Goal: Task Accomplishment & Management: Use online tool/utility

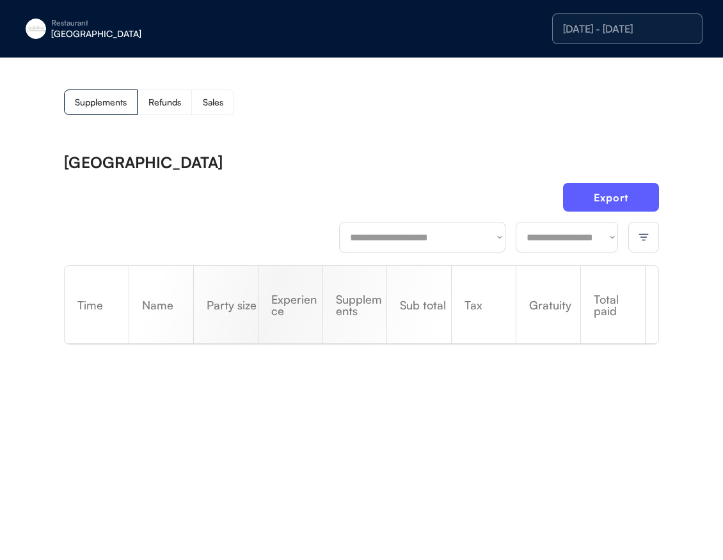
click at [72, 29] on div "[GEOGRAPHIC_DATA]" at bounding box center [131, 33] width 161 height 9
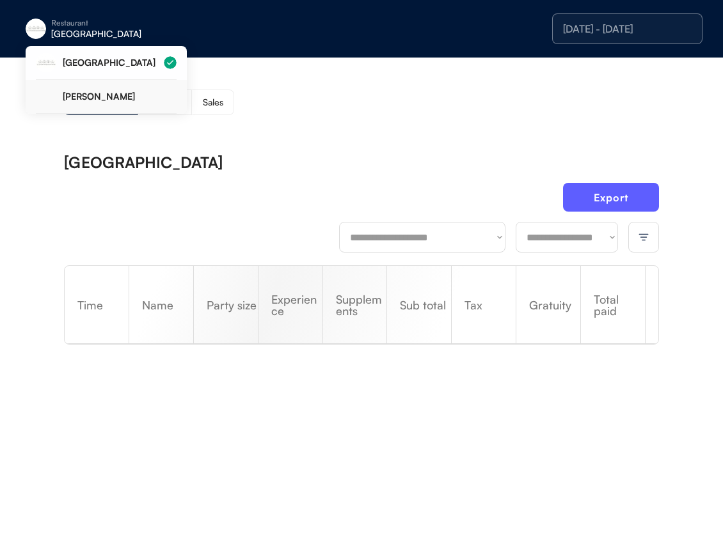
click at [111, 96] on div "Clemente Bar" at bounding box center [120, 96] width 114 height 9
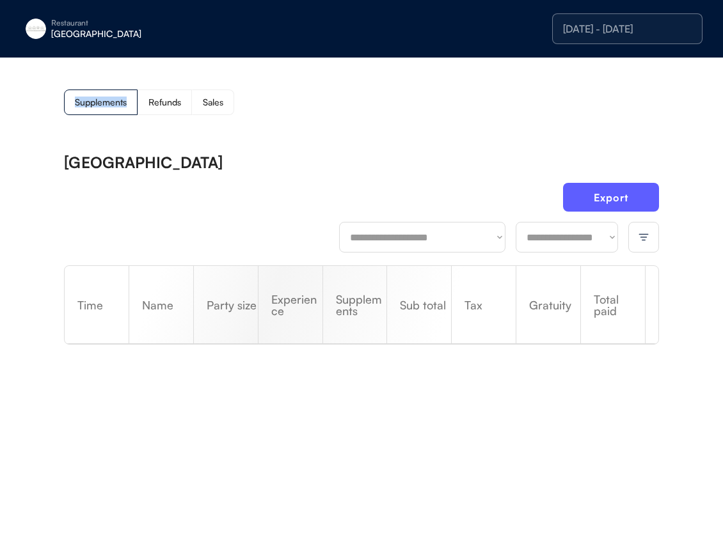
click at [111, 98] on div "Supplements" at bounding box center [101, 102] width 52 height 9
click at [349, 97] on div "Supplements Refunds Sales" at bounding box center [361, 103] width 595 height 26
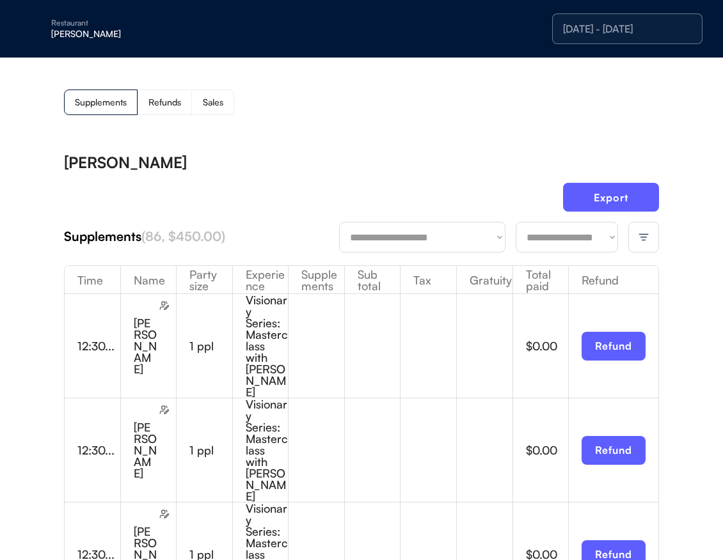
click at [643, 241] on img at bounding box center [644, 238] width 12 height 12
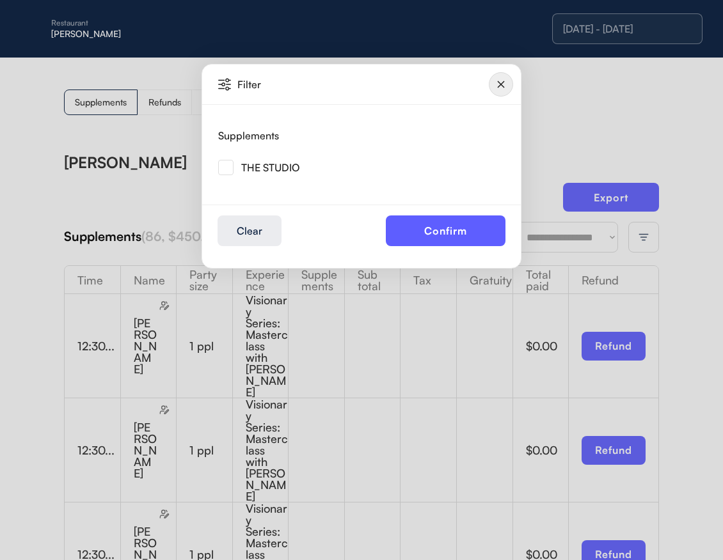
click at [671, 139] on div at bounding box center [361, 280] width 723 height 560
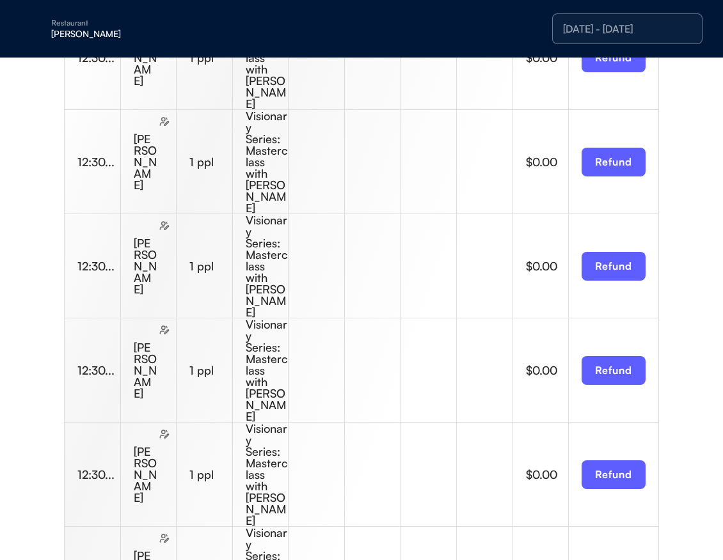
scroll to position [1974, 0]
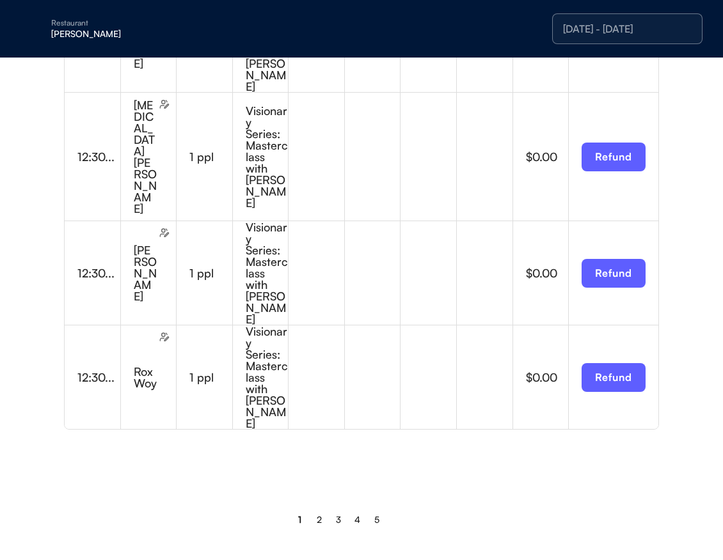
click at [320, 514] on div "2" at bounding box center [319, 519] width 19 height 31
click at [320, 515] on div "2" at bounding box center [319, 519] width 5 height 9
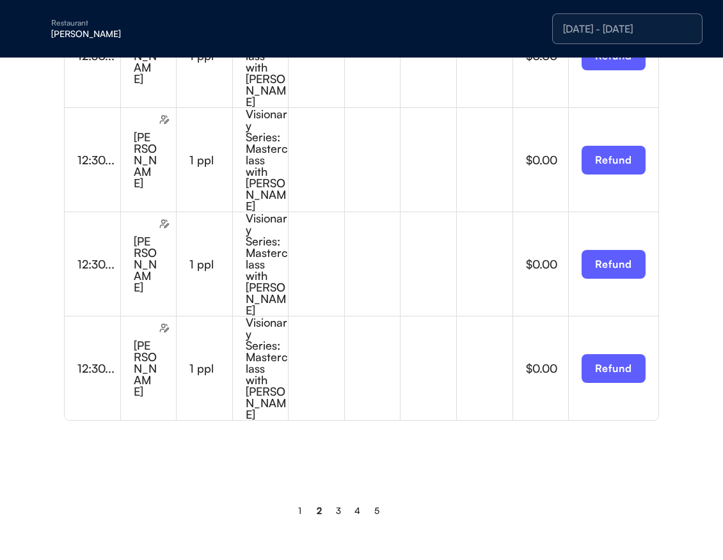
scroll to position [1960, 0]
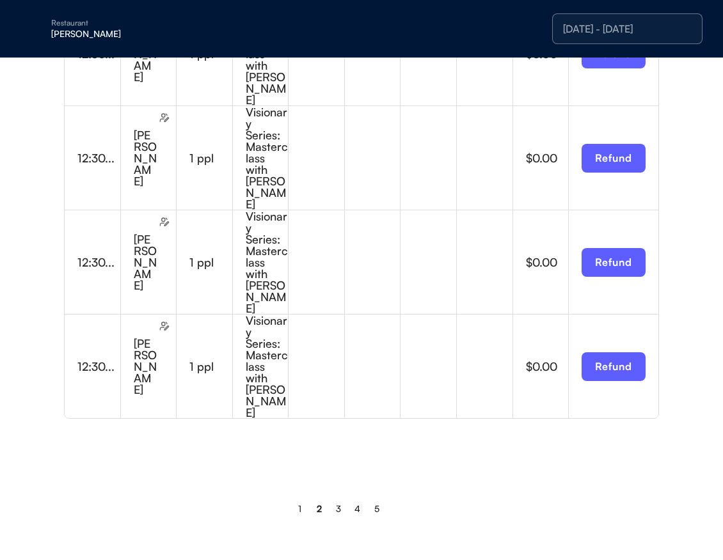
drag, startPoint x: 672, startPoint y: 3, endPoint x: 657, endPoint y: 16, distance: 20.4
click at [671, 3] on div "Restaurant Clemente Bar 8/25/25 - 8/25/25" at bounding box center [361, 29] width 723 height 58
click at [637, 24] on div "[DATE] - [DATE]" at bounding box center [627, 29] width 129 height 10
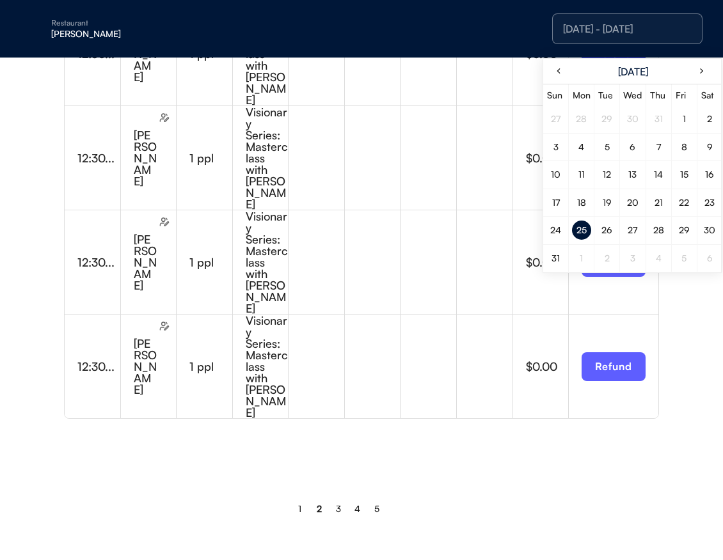
click at [607, 228] on div "26" at bounding box center [606, 230] width 11 height 9
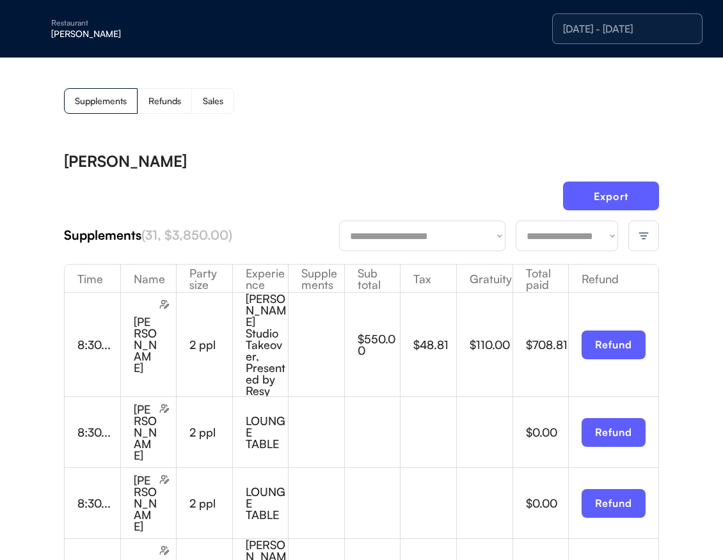
scroll to position [3, 0]
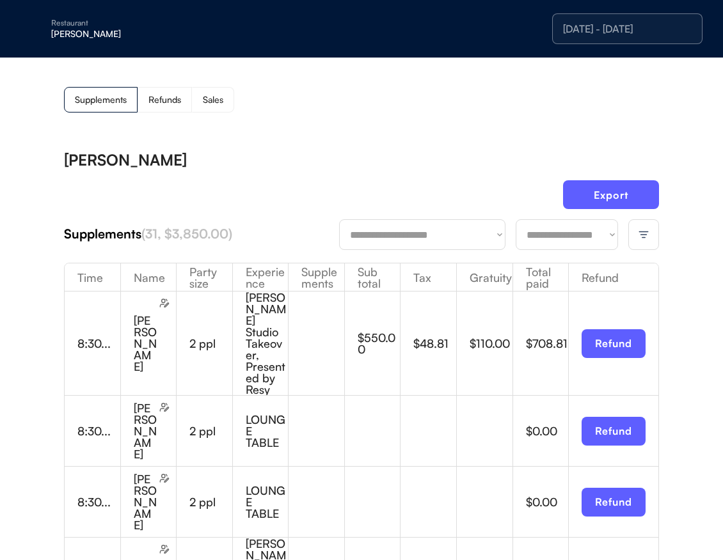
click at [638, 29] on div "8/26/25 - 8/26/25" at bounding box center [627, 29] width 129 height 10
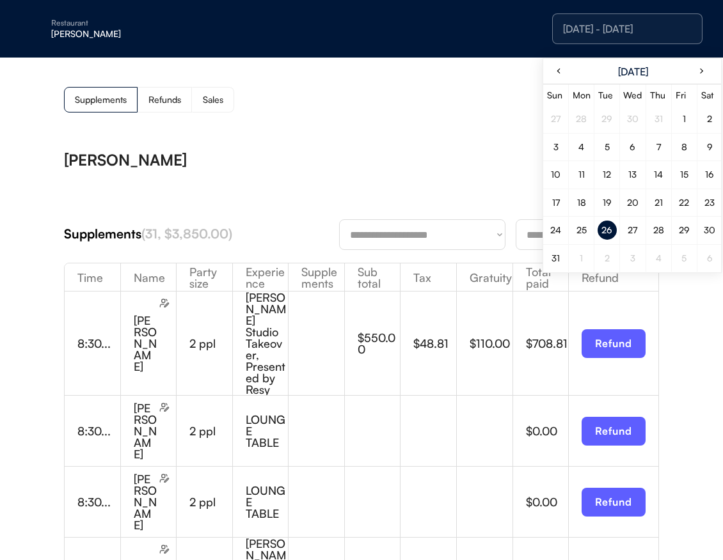
click at [581, 232] on div "25" at bounding box center [581, 230] width 10 height 9
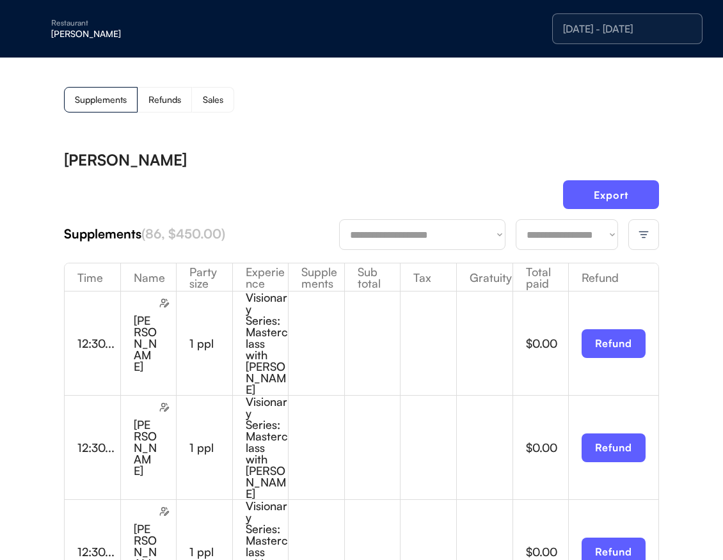
click at [602, 40] on div "[DATE] - [DATE]" at bounding box center [627, 28] width 150 height 31
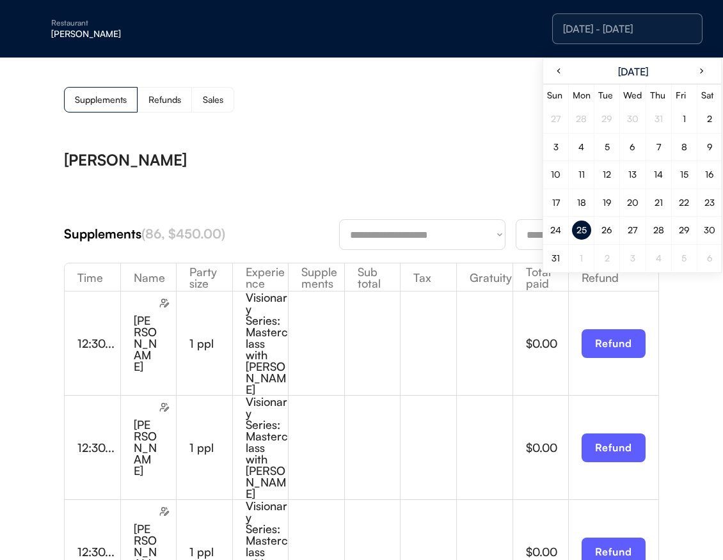
click at [704, 69] on div at bounding box center [703, 73] width 20 height 19
click at [681, 152] on div "12" at bounding box center [683, 146] width 19 height 19
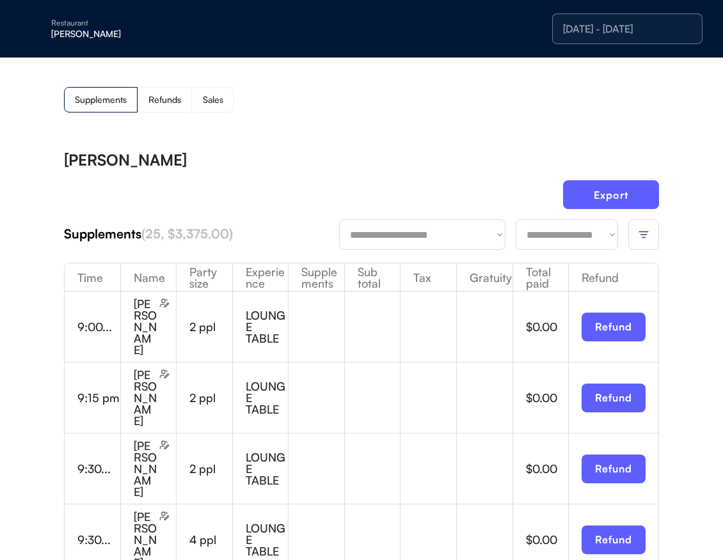
click at [638, 237] on img at bounding box center [644, 235] width 12 height 12
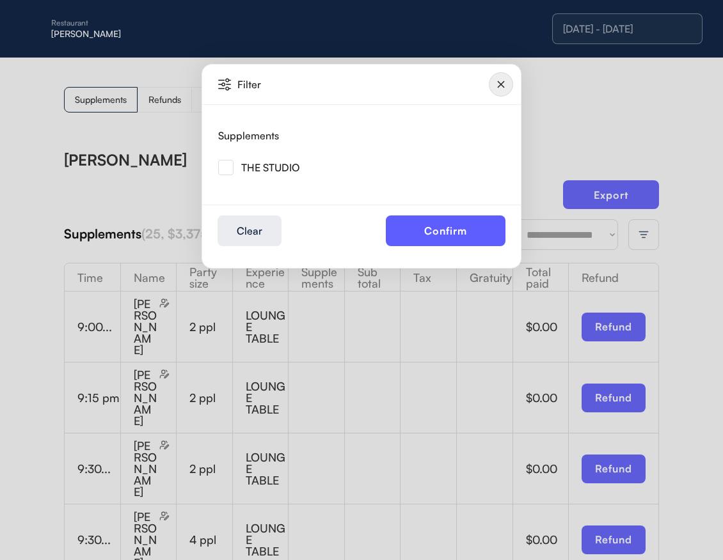
click at [274, 170] on div "THE STUDIO" at bounding box center [270, 167] width 58 height 10
drag, startPoint x: 227, startPoint y: 166, endPoint x: 262, endPoint y: 171, distance: 35.5
click at [228, 166] on img at bounding box center [225, 167] width 15 height 15
click at [460, 228] on button "Confirm" at bounding box center [446, 231] width 120 height 31
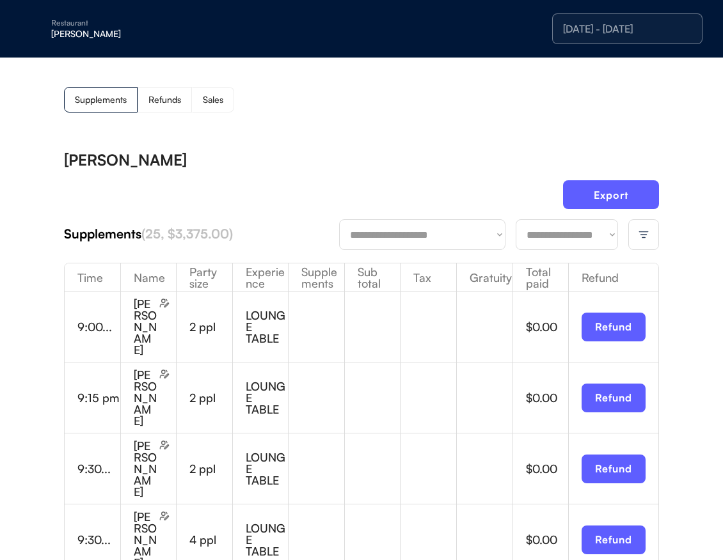
scroll to position [0, 0]
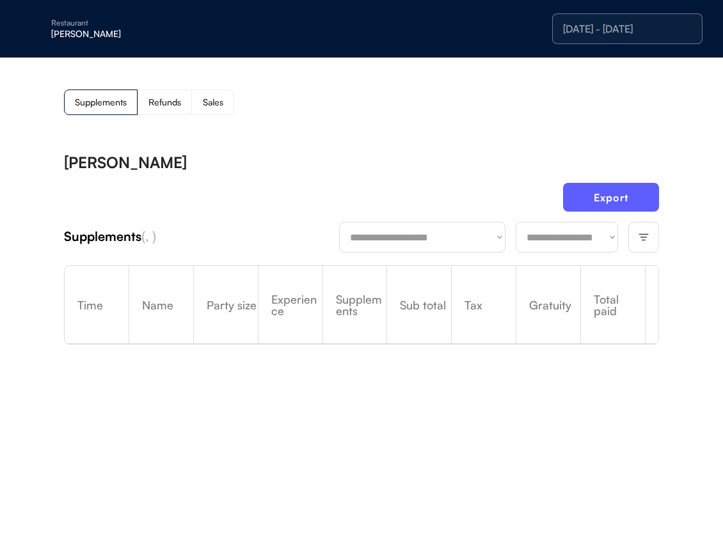
click at [478, 141] on div "**********" at bounding box center [361, 263] width 723 height 411
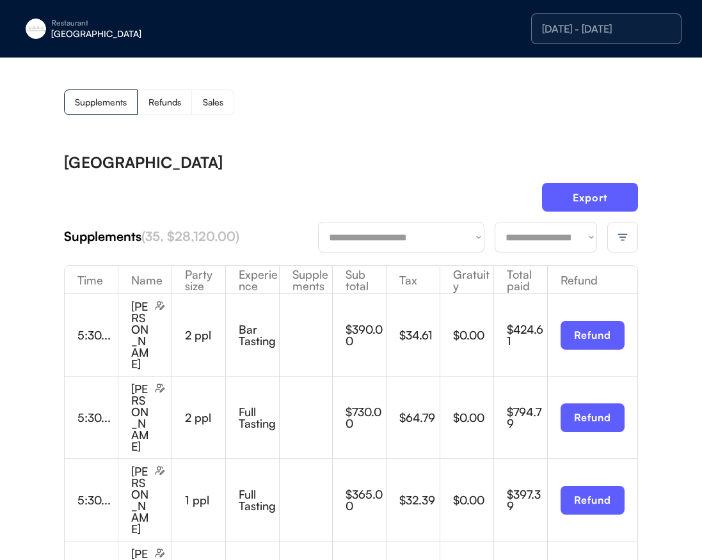
click at [74, 6] on div "Restaurant [GEOGRAPHIC_DATA] [DATE] - [DATE]" at bounding box center [351, 29] width 702 height 58
click at [75, 25] on div "Restaurant" at bounding box center [131, 23] width 161 height 8
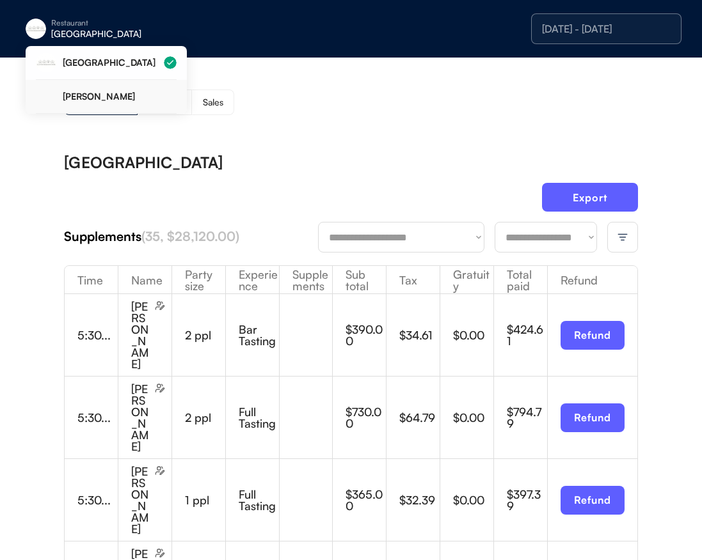
click at [88, 104] on div "Clemente Bar" at bounding box center [106, 97] width 141 height 34
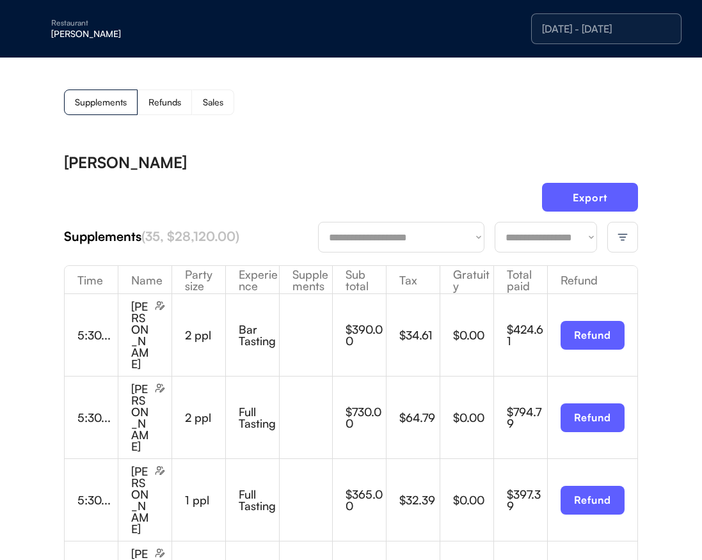
drag, startPoint x: 362, startPoint y: 99, endPoint x: 348, endPoint y: 114, distance: 20.4
click at [362, 99] on div "Supplements Refunds Sales" at bounding box center [351, 103] width 574 height 26
click at [630, 239] on div at bounding box center [622, 237] width 31 height 31
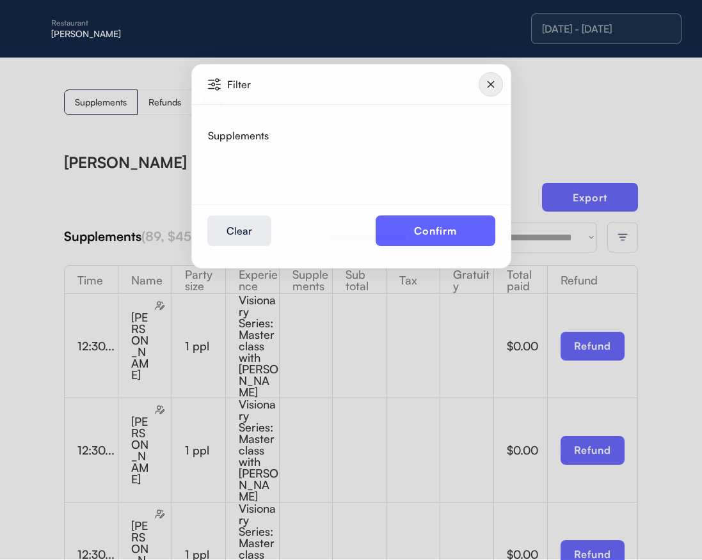
click at [617, 239] on div at bounding box center [351, 279] width 702 height 560
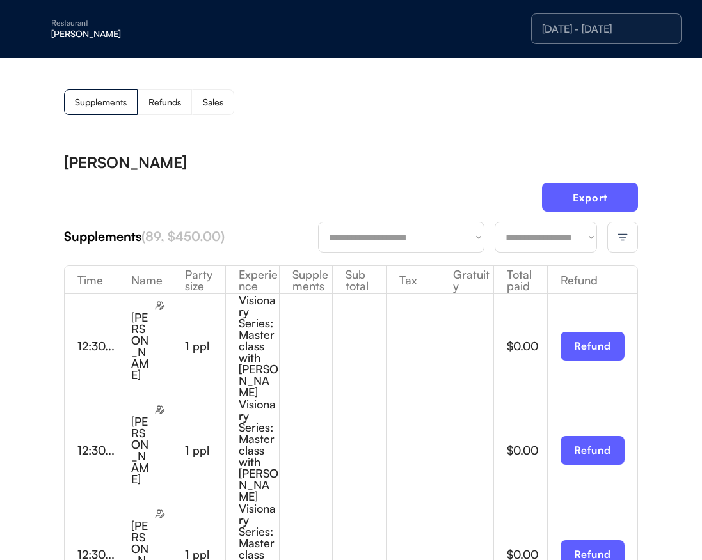
click at [612, 233] on div at bounding box center [622, 237] width 31 height 31
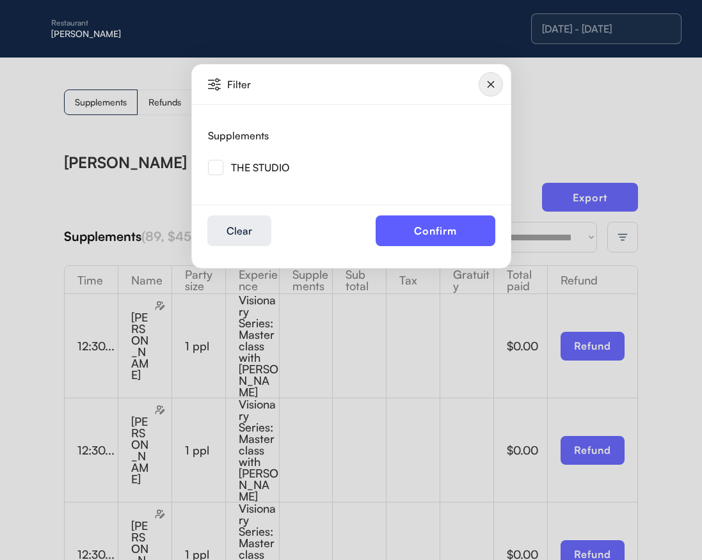
click at [272, 171] on div "THE STUDIO" at bounding box center [260, 167] width 58 height 10
click at [213, 169] on img at bounding box center [215, 167] width 15 height 15
click at [435, 232] on button "Confirm" at bounding box center [435, 231] width 120 height 31
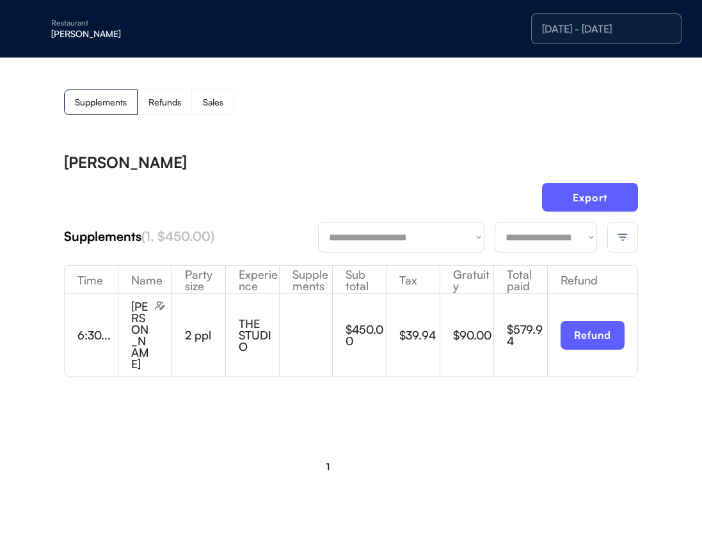
click at [356, 345] on div "$450.00" at bounding box center [365, 335] width 40 height 49
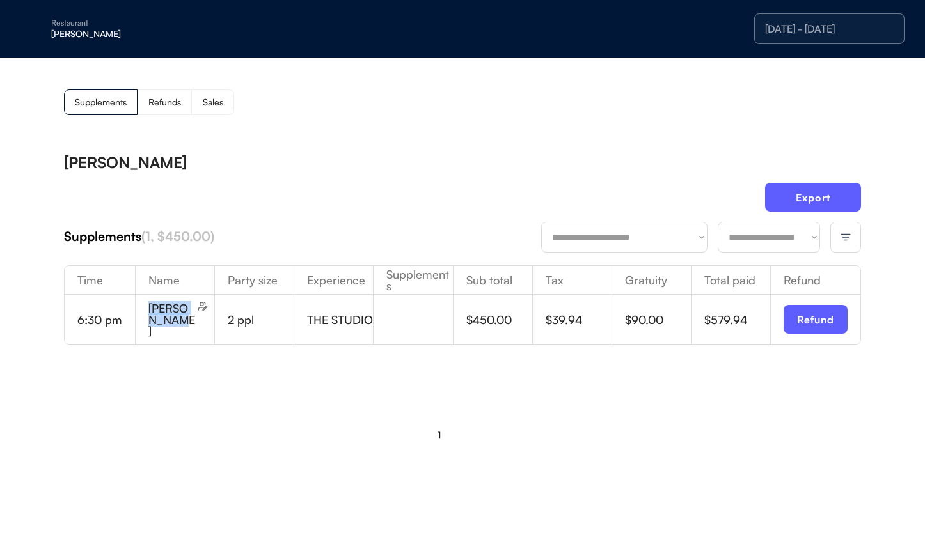
drag, startPoint x: 149, startPoint y: 316, endPoint x: 189, endPoint y: 331, distance: 42.3
click at [189, 331] on div "Lucy Nguyen" at bounding box center [181, 319] width 66 height 36
copy div "Lucy Nguyen"
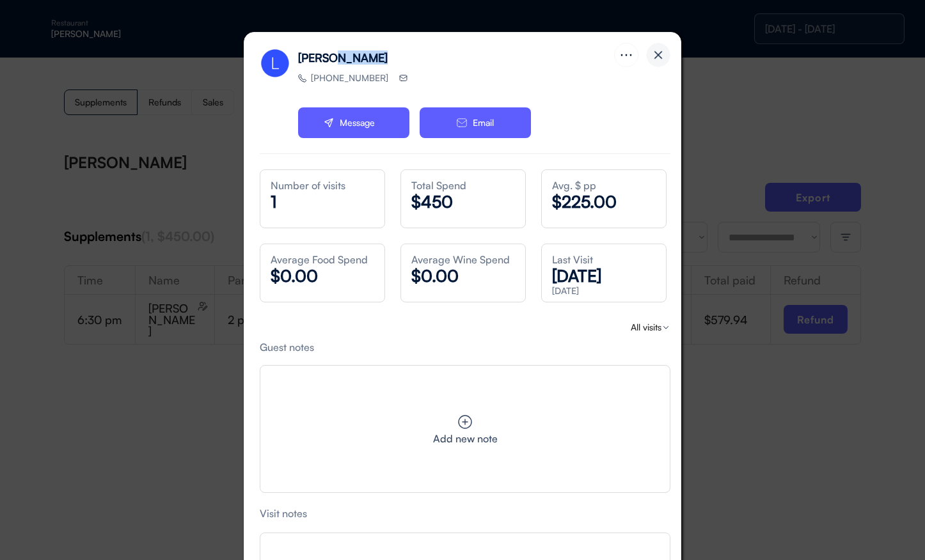
drag, startPoint x: 368, startPoint y: 60, endPoint x: 329, endPoint y: 62, distance: 38.4
click at [335, 62] on div "Lucy Nguyen" at bounding box center [456, 57] width 316 height 19
drag, startPoint x: 322, startPoint y: 59, endPoint x: 289, endPoint y: 60, distance: 32.6
click at [289, 60] on div "Lucy Nguyen +18324288668 Message Email" at bounding box center [437, 101] width 354 height 106
copy div "Lucy"
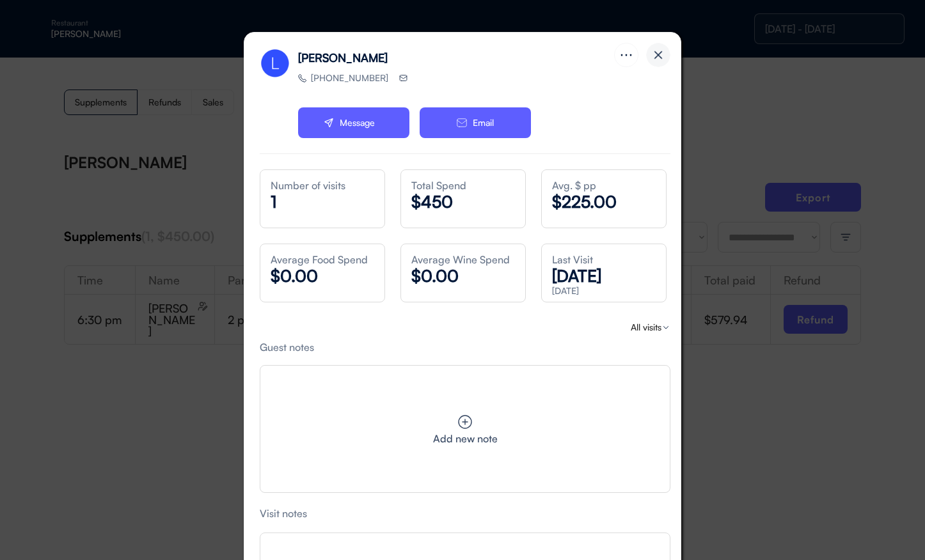
drag, startPoint x: 158, startPoint y: 441, endPoint x: 134, endPoint y: 428, distance: 27.5
click at [158, 441] on div at bounding box center [462, 280] width 925 height 560
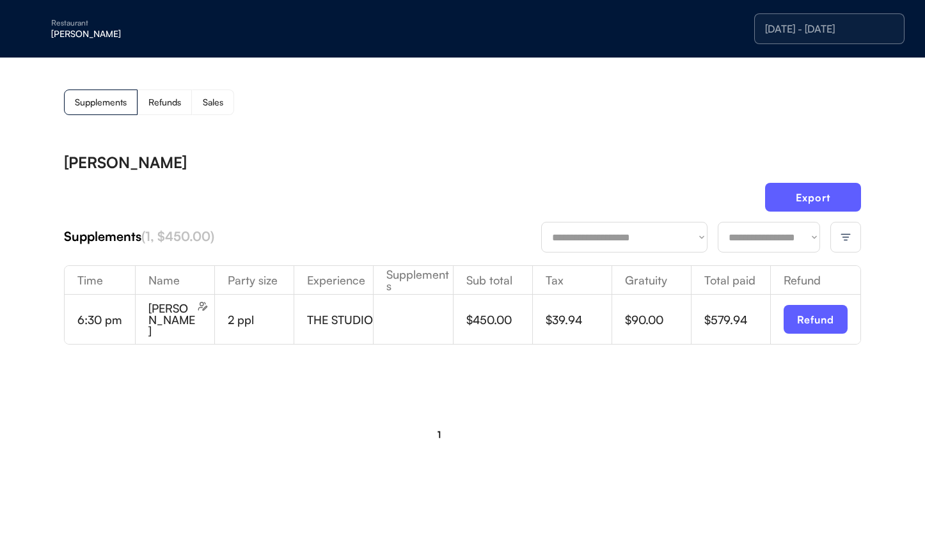
drag, startPoint x: 65, startPoint y: 20, endPoint x: 98, endPoint y: 46, distance: 42.5
click at [65, 20] on div "Restaurant" at bounding box center [131, 23] width 161 height 8
drag, startPoint x: 107, startPoint y: 63, endPoint x: 8, endPoint y: 167, distance: 143.4
click at [107, 63] on div "[GEOGRAPHIC_DATA]" at bounding box center [120, 62] width 114 height 9
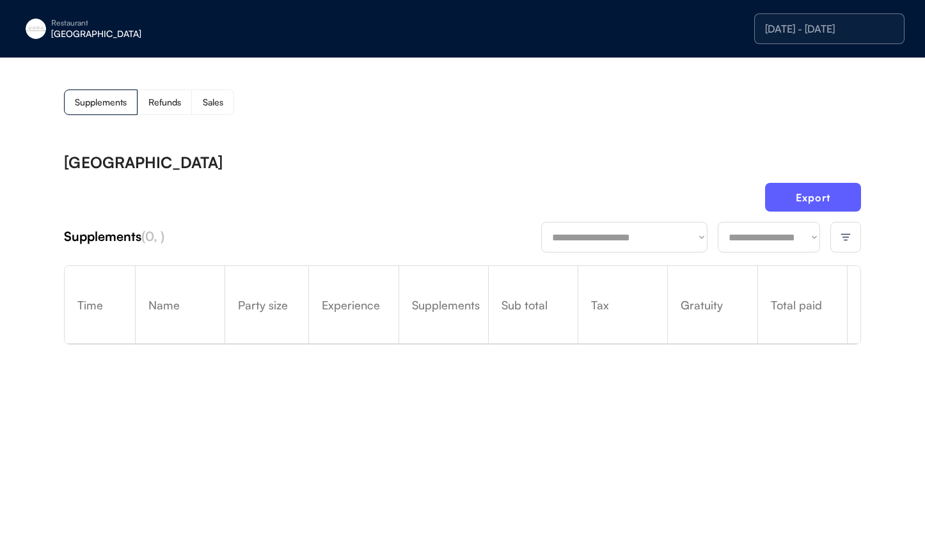
drag, startPoint x: 848, startPoint y: 265, endPoint x: 845, endPoint y: 242, distance: 23.8
click at [701, 266] on div "Refund" at bounding box center [853, 304] width 13 height 77
click at [701, 242] on img at bounding box center [846, 238] width 12 height 12
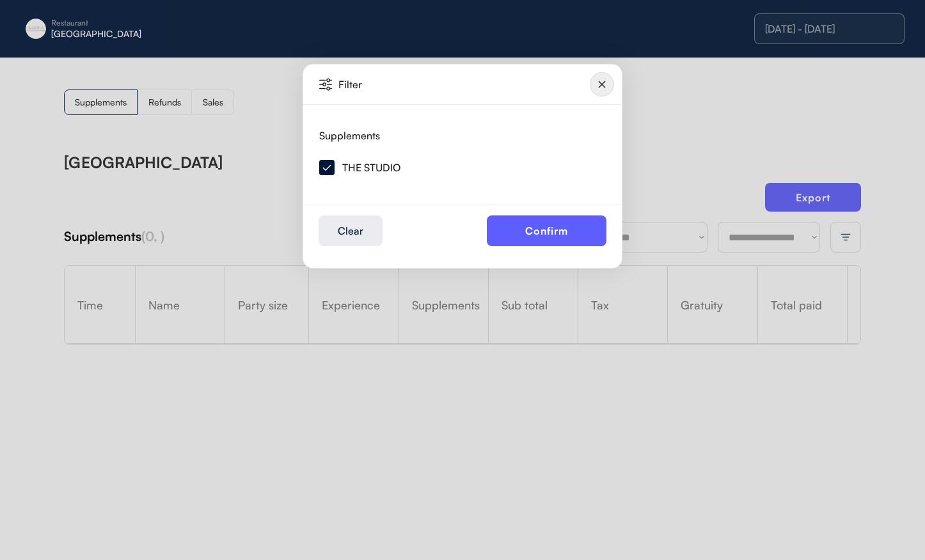
drag, startPoint x: 332, startPoint y: 170, endPoint x: 341, endPoint y: 171, distance: 9.0
click at [331, 170] on img at bounding box center [326, 167] width 15 height 15
drag, startPoint x: 576, startPoint y: 230, endPoint x: 618, endPoint y: 197, distance: 53.7
click at [576, 230] on button "Confirm" at bounding box center [547, 231] width 120 height 31
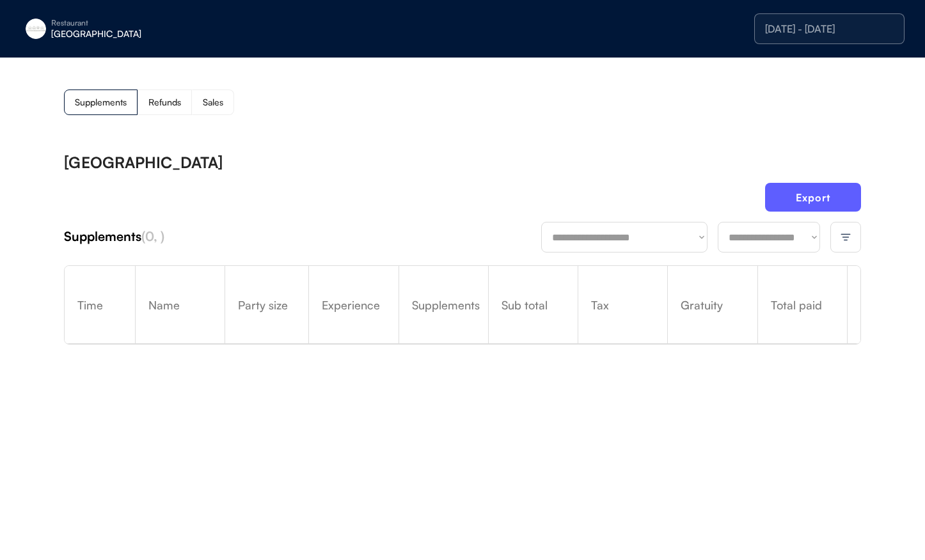
click at [701, 229] on div at bounding box center [845, 237] width 31 height 31
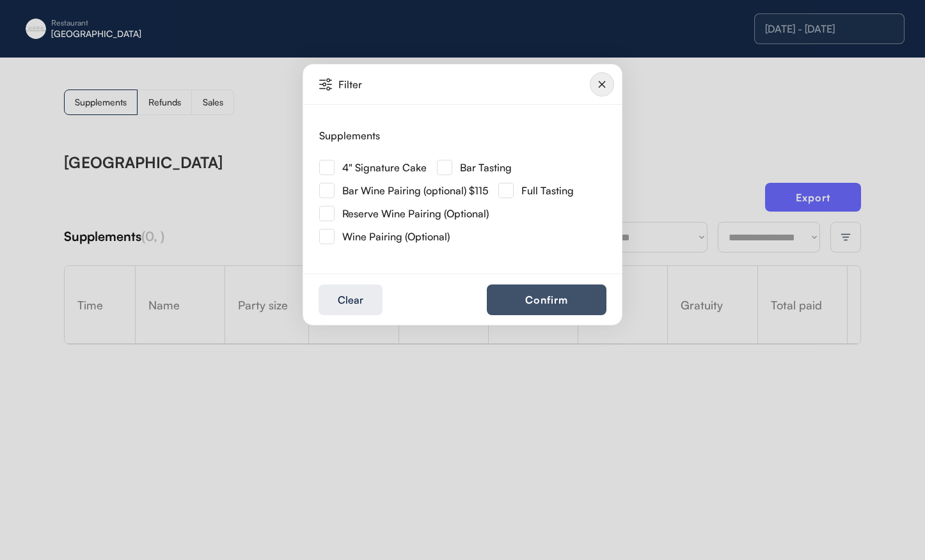
click at [578, 294] on button "Confirm" at bounding box center [547, 300] width 120 height 31
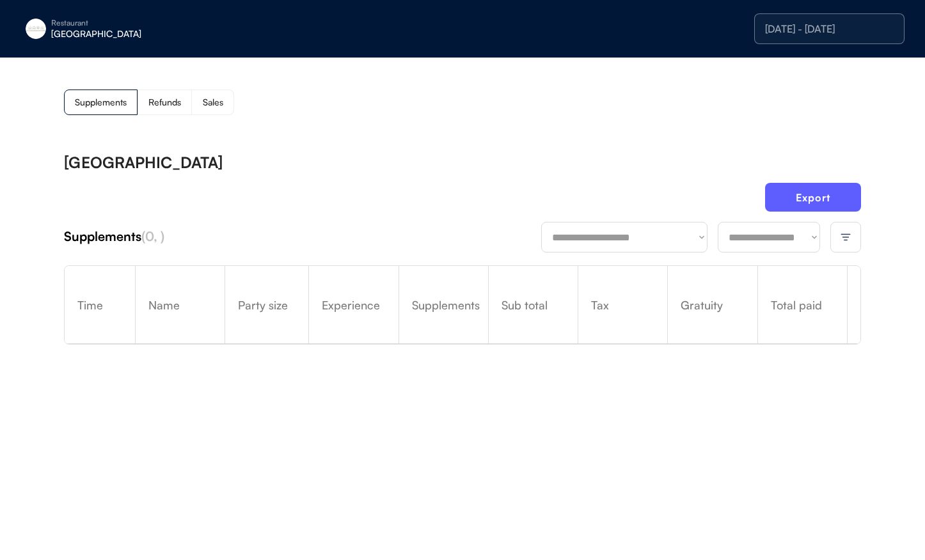
click at [682, 135] on div "**********" at bounding box center [462, 263] width 925 height 411
drag, startPoint x: 463, startPoint y: 132, endPoint x: 774, endPoint y: 79, distance: 315.4
click at [466, 131] on div "**********" at bounding box center [462, 263] width 925 height 411
drag, startPoint x: 810, startPoint y: 33, endPoint x: 551, endPoint y: 3, distance: 260.0
click at [701, 33] on div "[DATE] - [DATE]" at bounding box center [829, 29] width 129 height 10
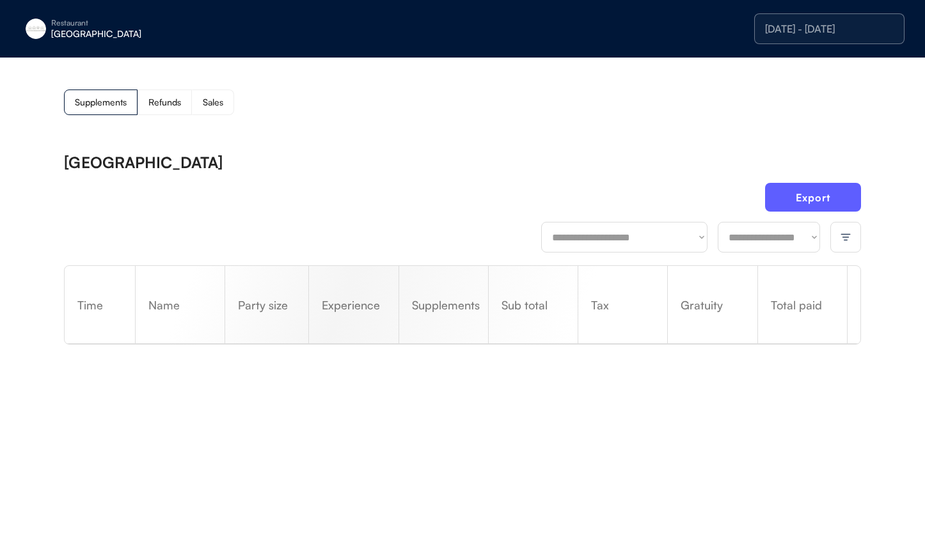
click at [450, 153] on div "**********" at bounding box center [462, 305] width 797 height 327
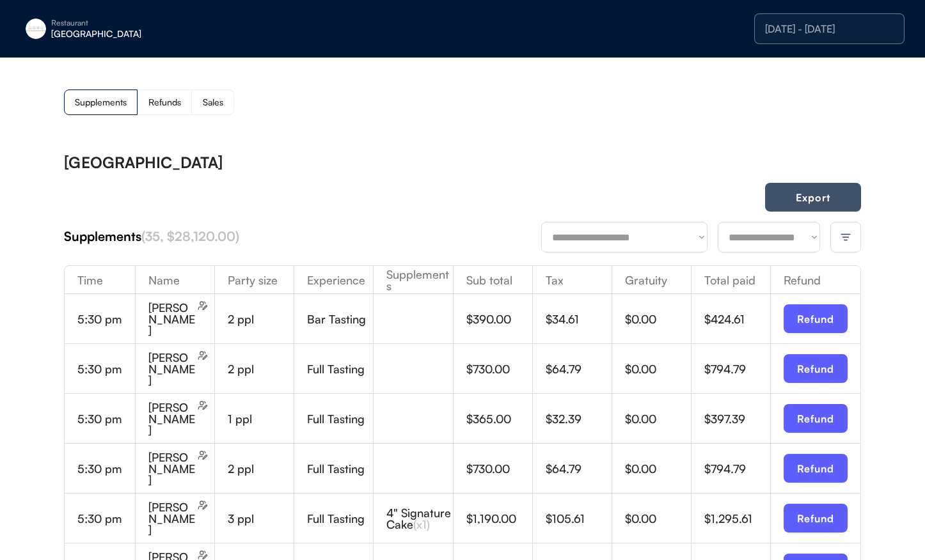
drag, startPoint x: 828, startPoint y: 198, endPoint x: 679, endPoint y: 211, distance: 148.9
click at [828, 198] on button "Export" at bounding box center [813, 197] width 96 height 29
